Goal: Task Accomplishment & Management: Manage account settings

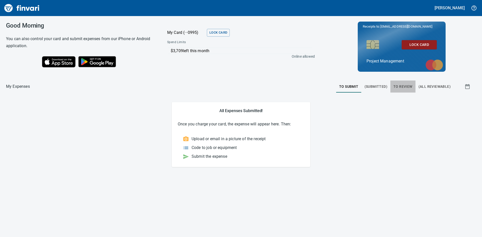
click at [403, 86] on span "To Review" at bounding box center [402, 87] width 19 height 6
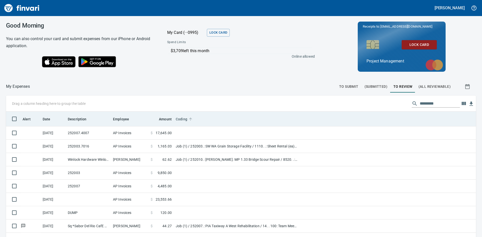
scroll to position [178, 458]
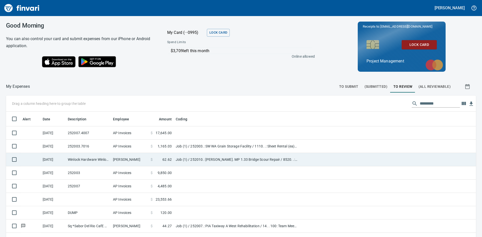
click at [78, 159] on td "Winlock Hardware Winlock WA" at bounding box center [88, 159] width 45 height 13
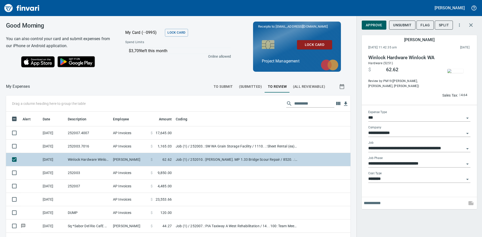
scroll to position [178, 333]
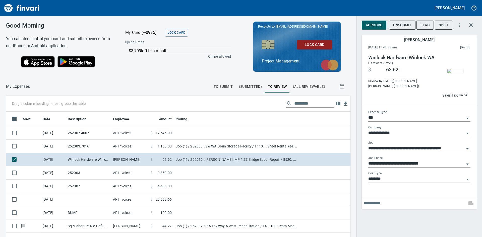
click at [457, 71] on img "button" at bounding box center [455, 71] width 16 height 4
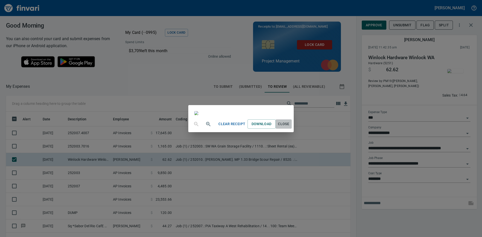
click at [290, 127] on span "Close" at bounding box center [284, 124] width 12 height 6
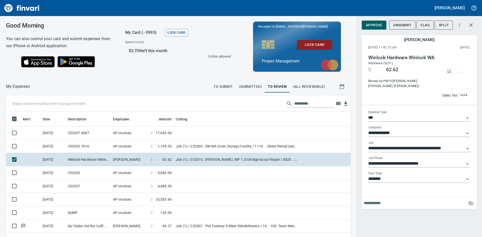
click at [451, 73] on img "button" at bounding box center [455, 71] width 16 height 4
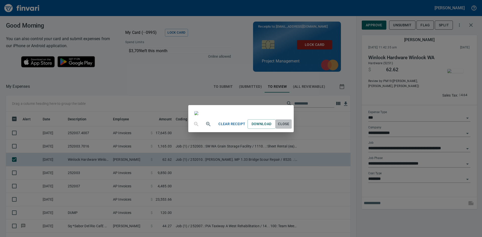
click at [290, 127] on span "Close" at bounding box center [284, 124] width 12 height 6
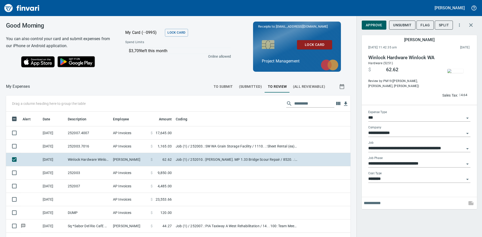
click at [452, 73] on img "button" at bounding box center [455, 71] width 16 height 4
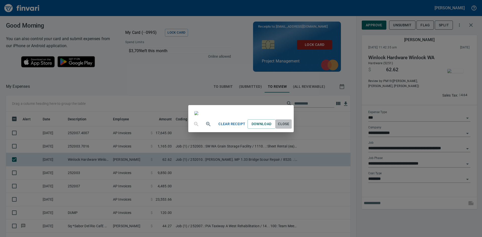
click at [290, 127] on span "Close" at bounding box center [284, 124] width 12 height 6
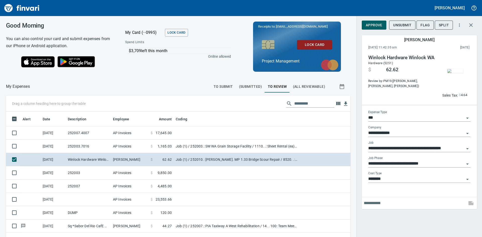
click at [372, 204] on input "text" at bounding box center [414, 203] width 101 height 8
click at [456, 69] on img "button" at bounding box center [455, 71] width 16 height 4
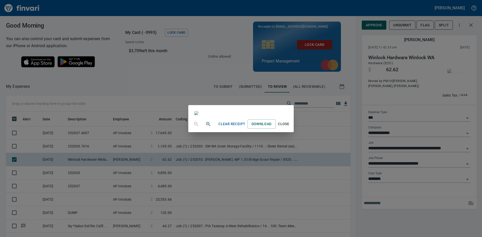
scroll to position [25, 0]
click at [290, 127] on span "Close" at bounding box center [284, 124] width 12 height 6
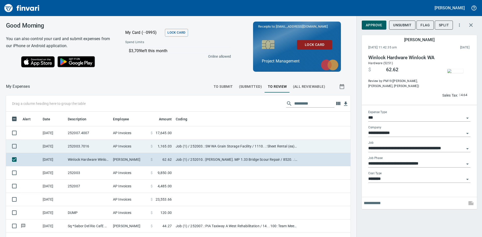
click at [98, 145] on td "252003.7016" at bounding box center [88, 146] width 45 height 13
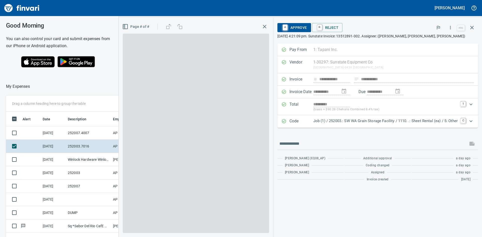
click at [263, 26] on icon "button" at bounding box center [264, 27] width 6 height 6
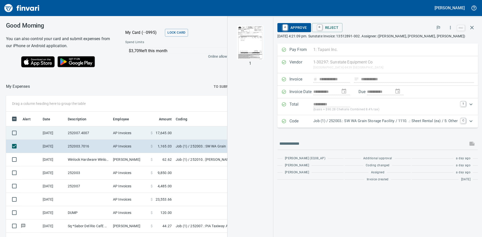
click at [99, 133] on td "252007.4007" at bounding box center [88, 132] width 45 height 13
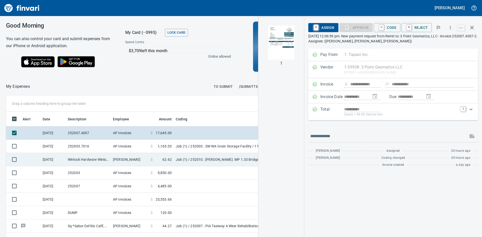
click at [105, 157] on td "Winlock Hardware Winlock WA" at bounding box center [88, 159] width 45 height 13
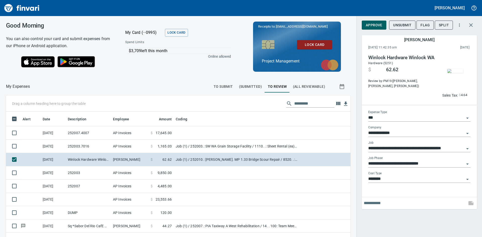
click at [388, 204] on input "text" at bounding box center [414, 203] width 101 height 8
type input "*"
click at [461, 202] on input "**********" at bounding box center [414, 203] width 101 height 8
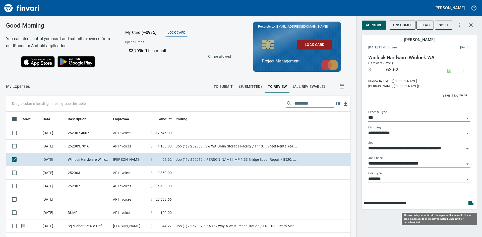
type input "**********"
click at [470, 201] on icon "button" at bounding box center [470, 203] width 5 height 4
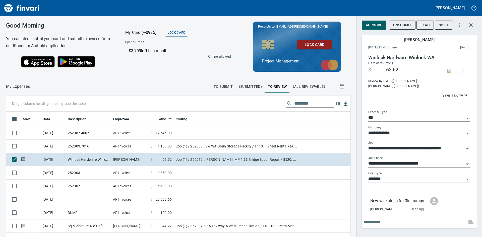
scroll to position [178, 333]
click at [366, 25] on span "Approve" at bounding box center [374, 25] width 17 height 6
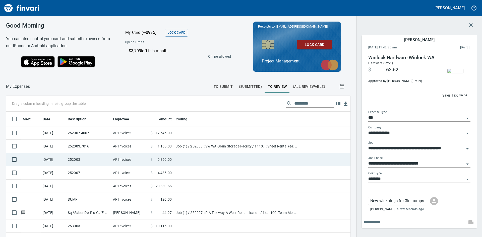
click at [90, 160] on td "252003" at bounding box center [88, 159] width 45 height 13
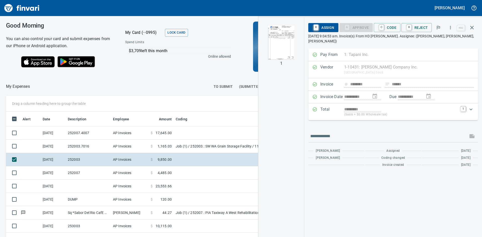
click at [279, 45] on img "button" at bounding box center [281, 43] width 34 height 34
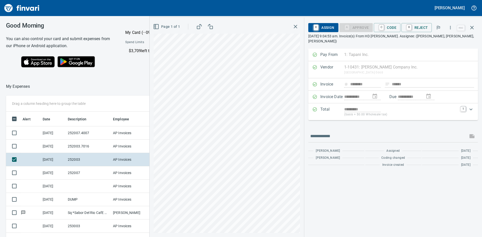
click at [296, 27] on icon "button" at bounding box center [295, 27] width 6 height 6
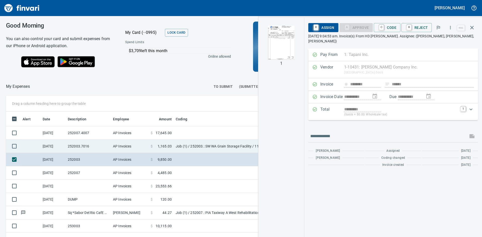
click at [97, 143] on td "252003.7016" at bounding box center [88, 146] width 45 height 13
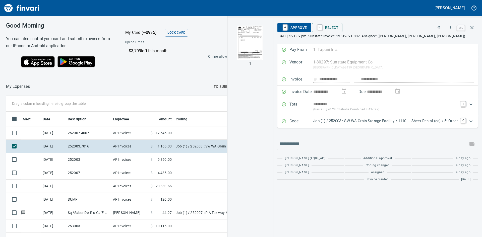
click at [245, 50] on img "button" at bounding box center [250, 43] width 34 height 34
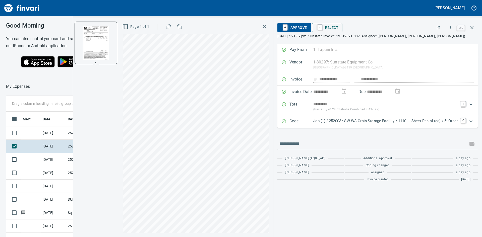
click at [260, 27] on button "button" at bounding box center [264, 26] width 9 height 9
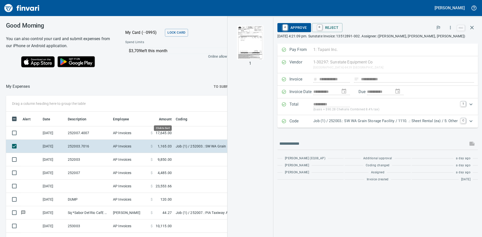
scroll to position [178, 333]
